Goal: Navigation & Orientation: Find specific page/section

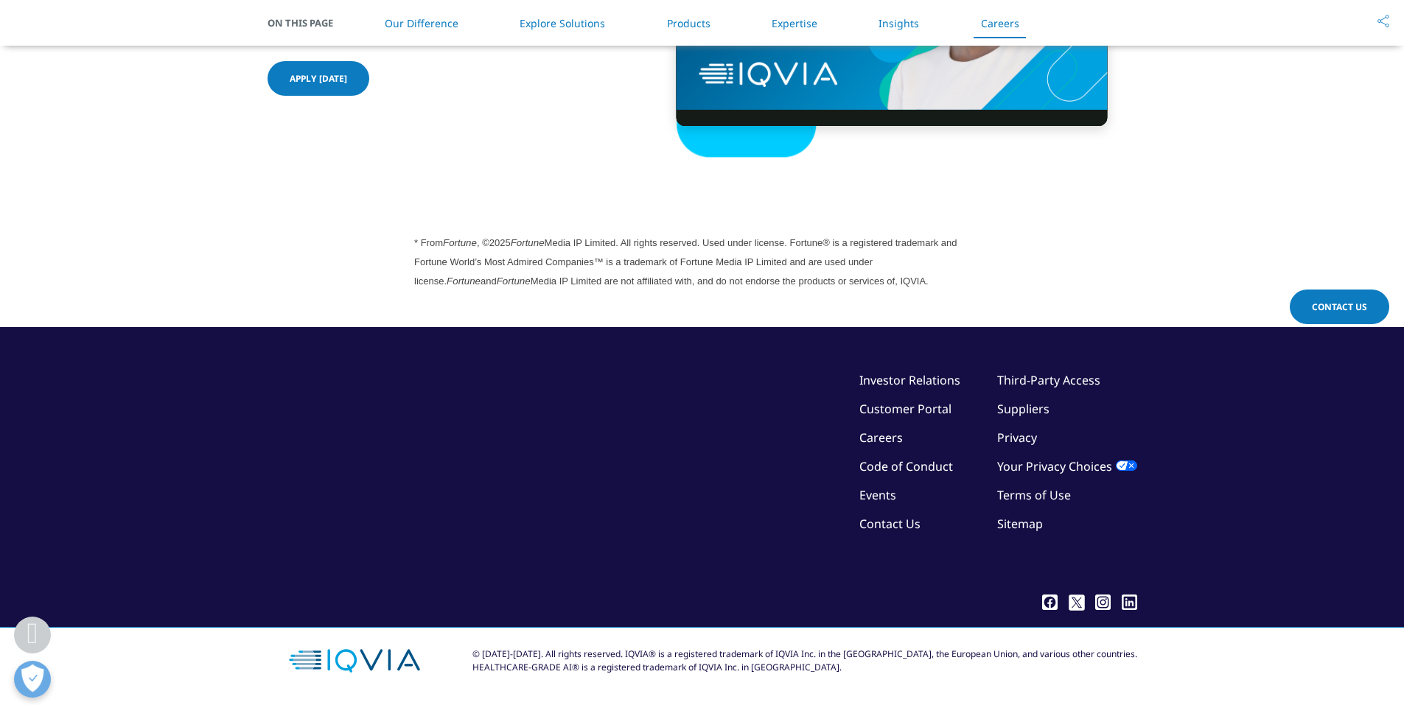
click at [1026, 441] on link "Privacy" at bounding box center [1017, 438] width 40 height 16
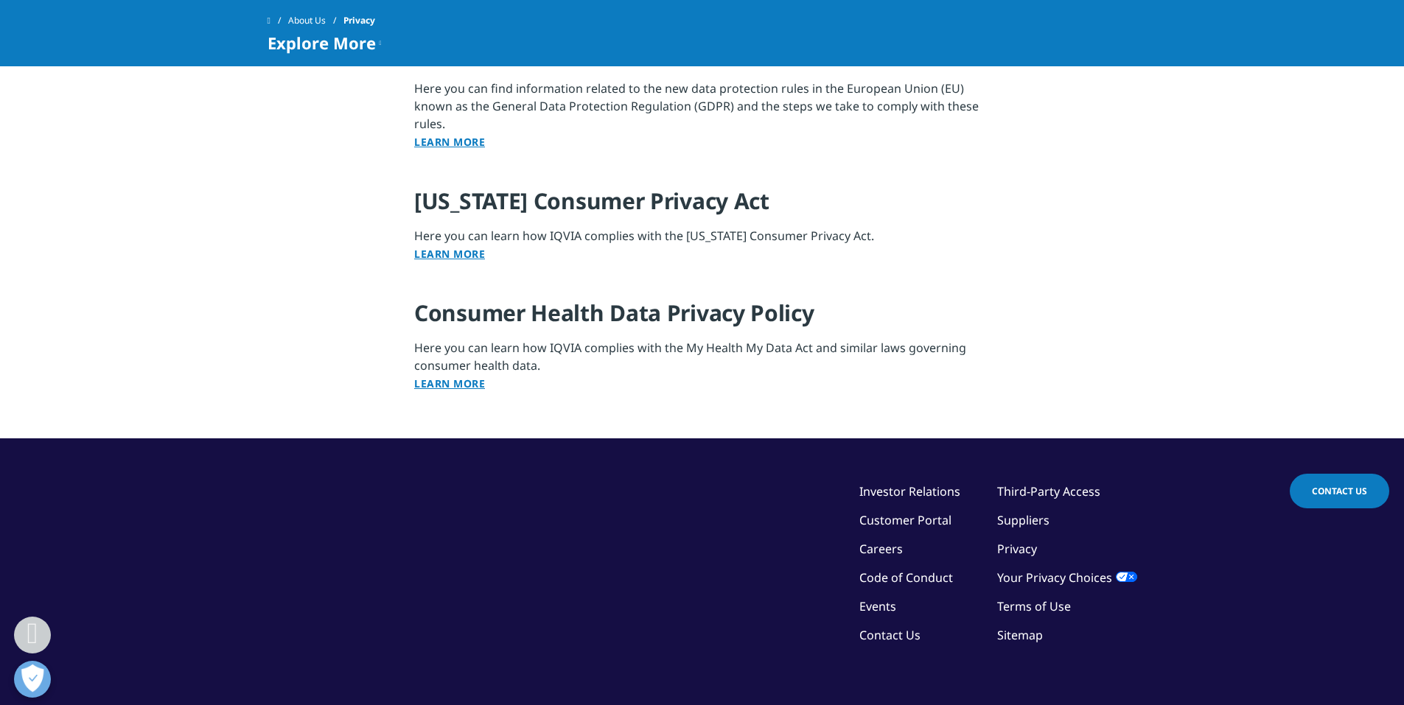
scroll to position [1843, 0]
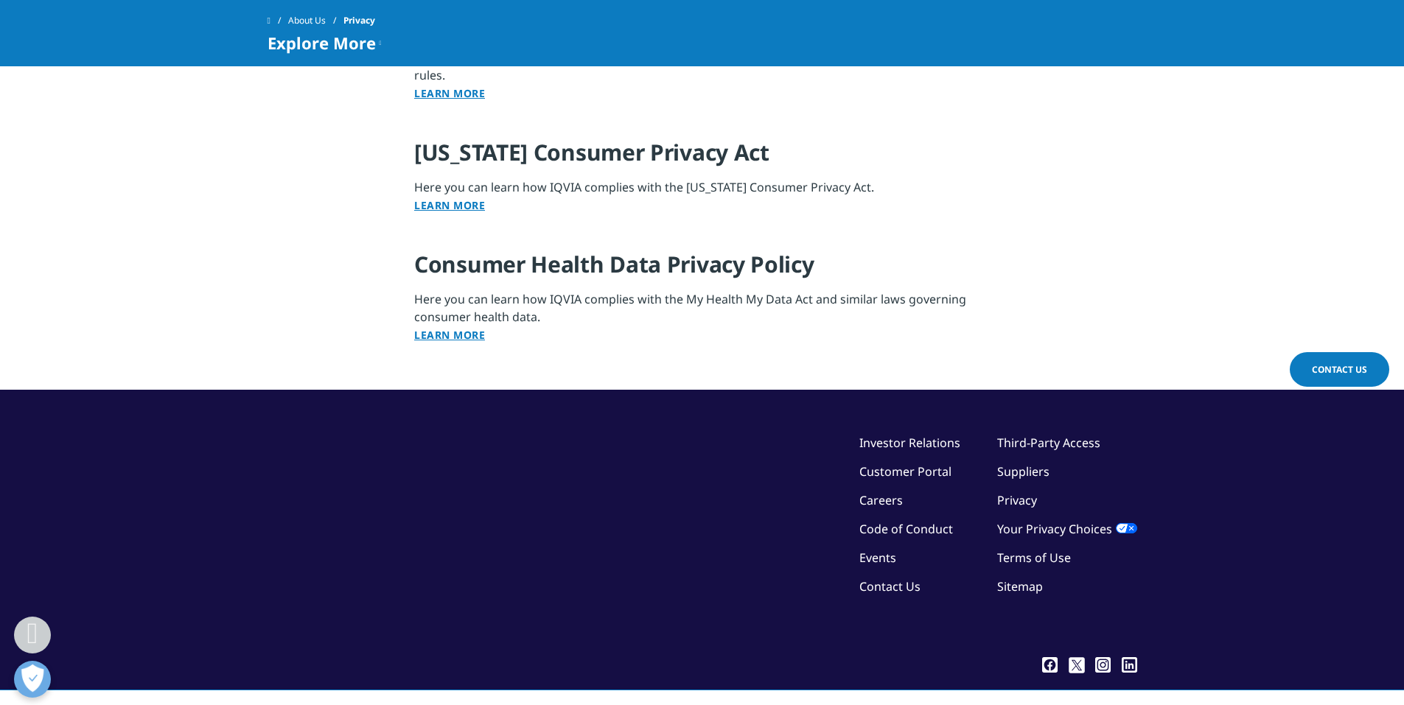
click at [1021, 556] on link "Terms of Use" at bounding box center [1034, 558] width 74 height 16
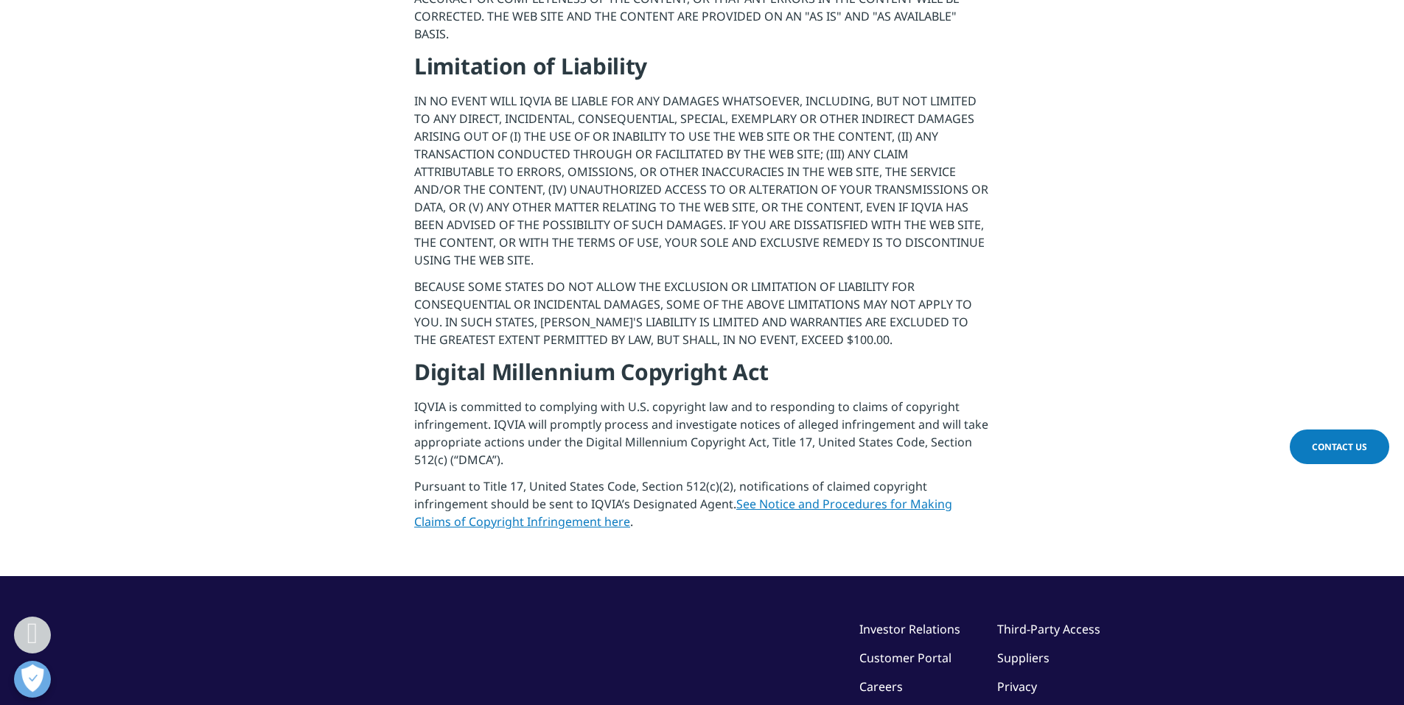
scroll to position [1843, 0]
